Goal: Navigation & Orientation: Find specific page/section

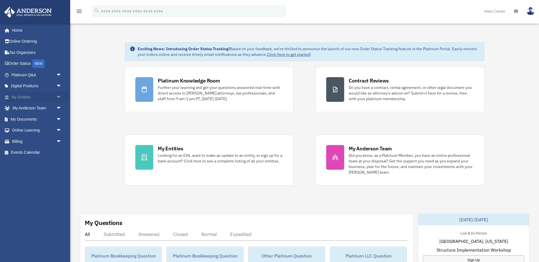
click at [23, 96] on link "My Entities arrow_drop_down" at bounding box center [37, 97] width 66 height 11
click at [58, 97] on span "arrow_drop_down" at bounding box center [61, 98] width 11 height 12
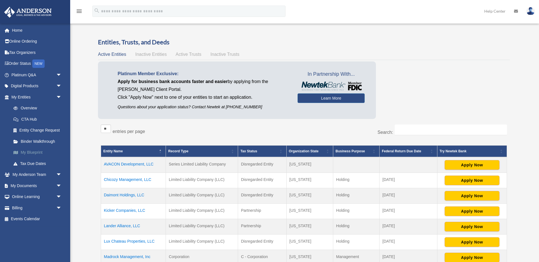
click at [30, 153] on link "My Blueprint" at bounding box center [39, 152] width 62 height 11
